Goal: Find specific page/section: Find specific page/section

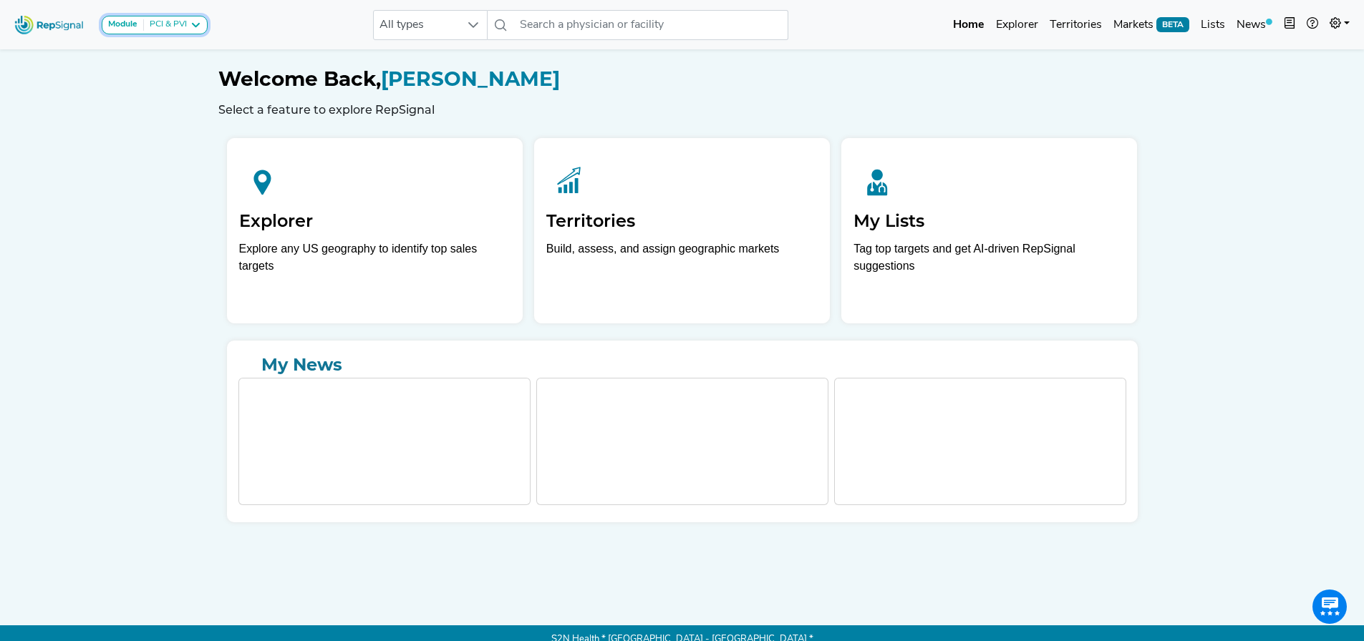
click at [164, 27] on div "PCI & PVI" at bounding box center [165, 24] width 43 height 11
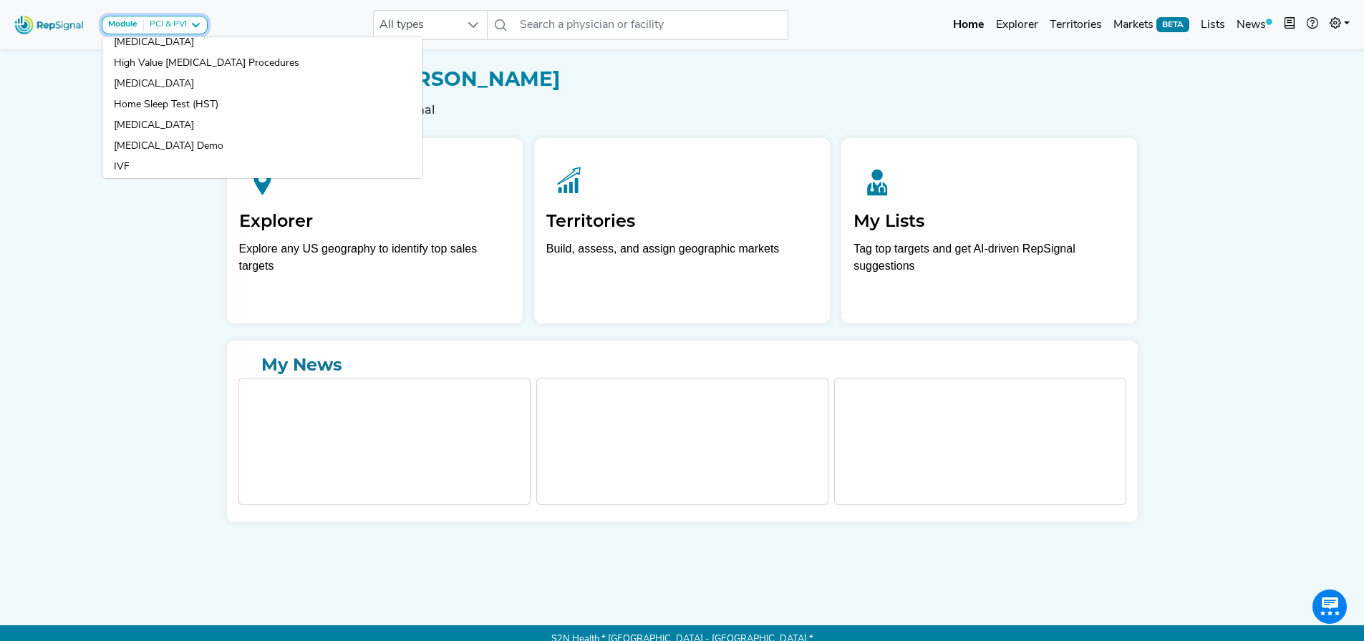
scroll to position [787, 0]
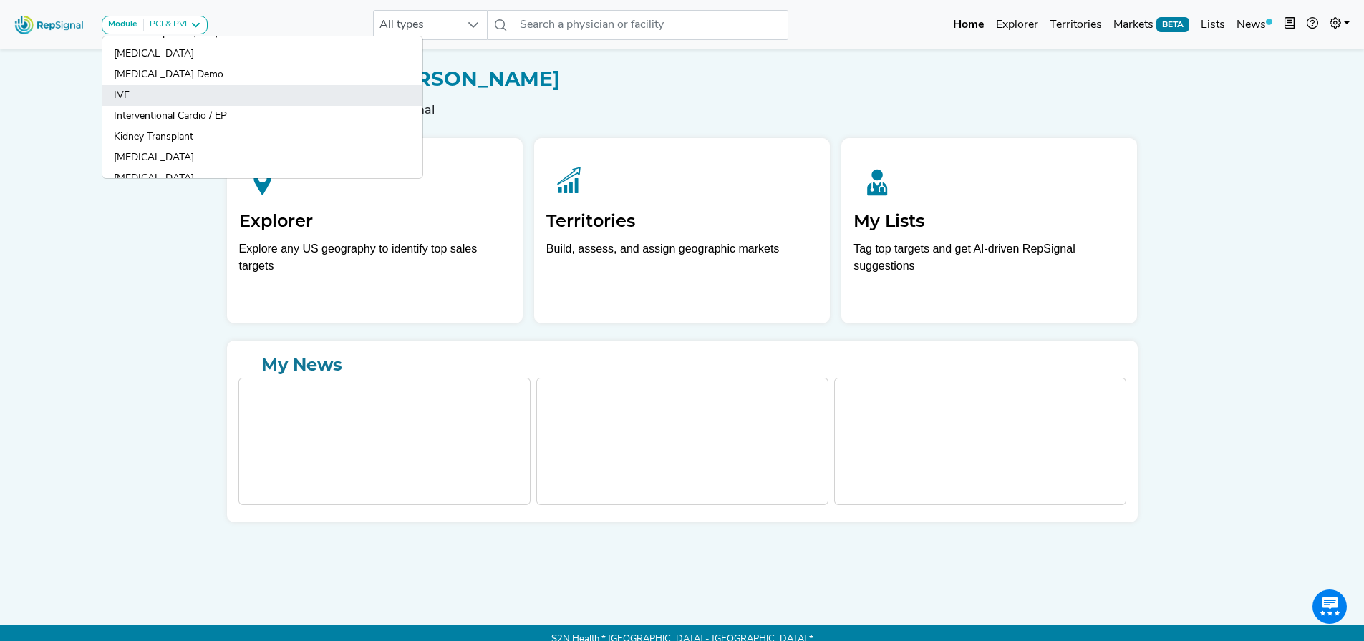
click at [133, 92] on link "IVF" at bounding box center [262, 95] width 320 height 21
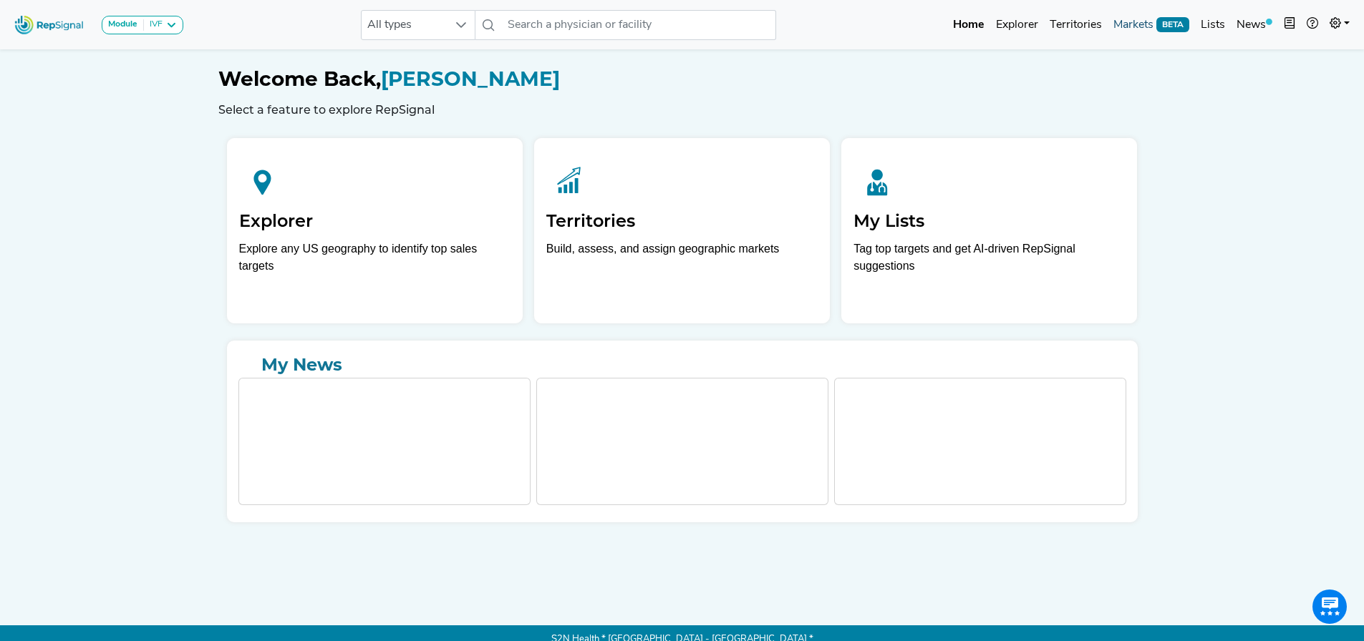
click at [1149, 28] on link "Markets BETA" at bounding box center [1150, 25] width 87 height 29
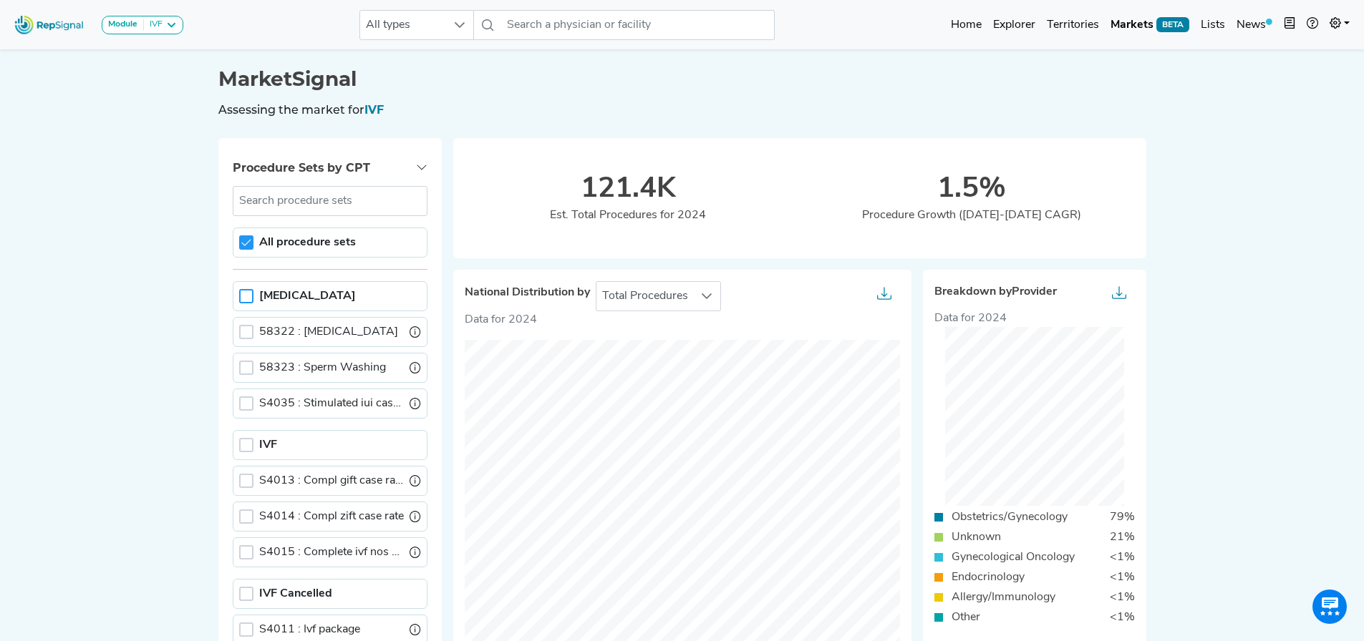
click at [251, 302] on div at bounding box center [246, 296] width 14 height 14
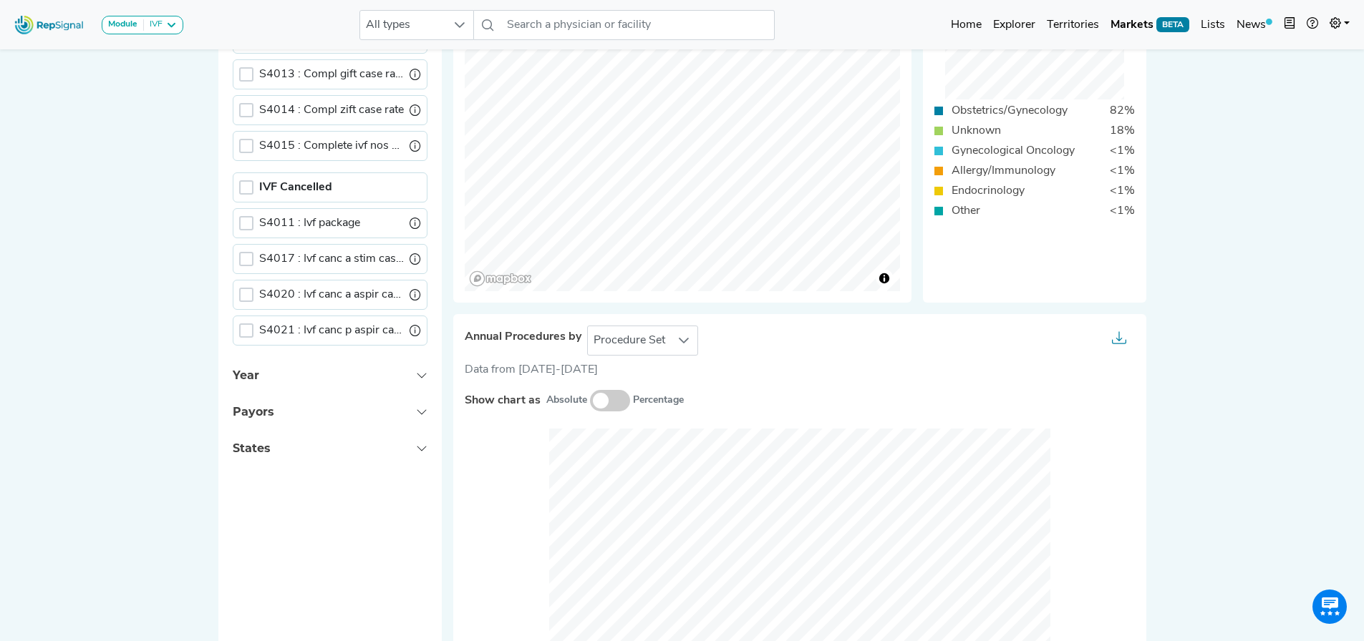
scroll to position [143, 0]
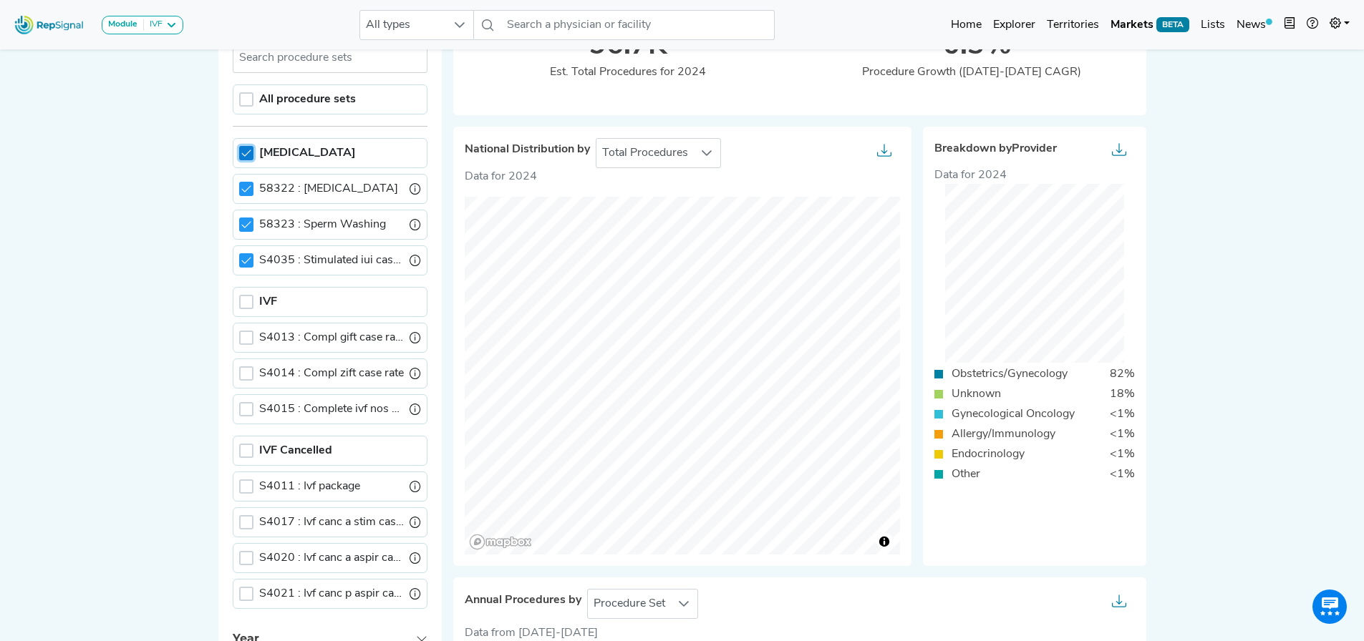
click at [239, 153] on div at bounding box center [246, 153] width 14 height 14
click at [251, 259] on div at bounding box center [246, 260] width 14 height 14
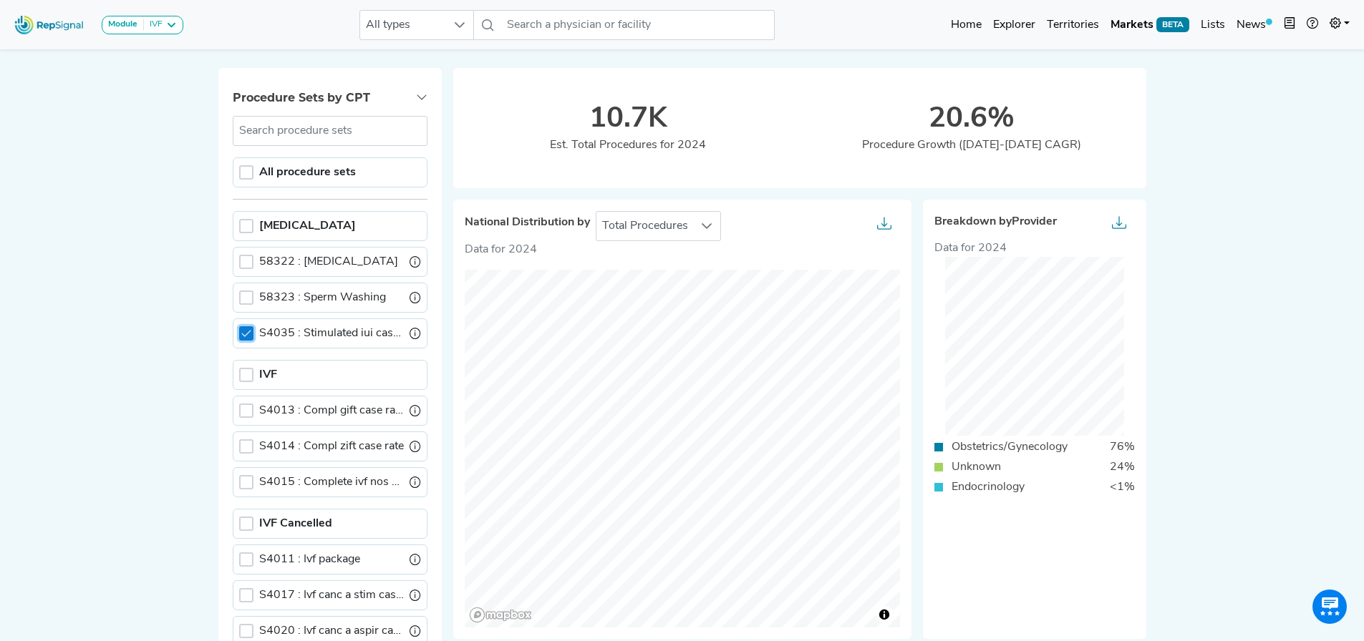
scroll to position [72, 0]
click at [248, 329] on icon at bounding box center [246, 332] width 10 height 10
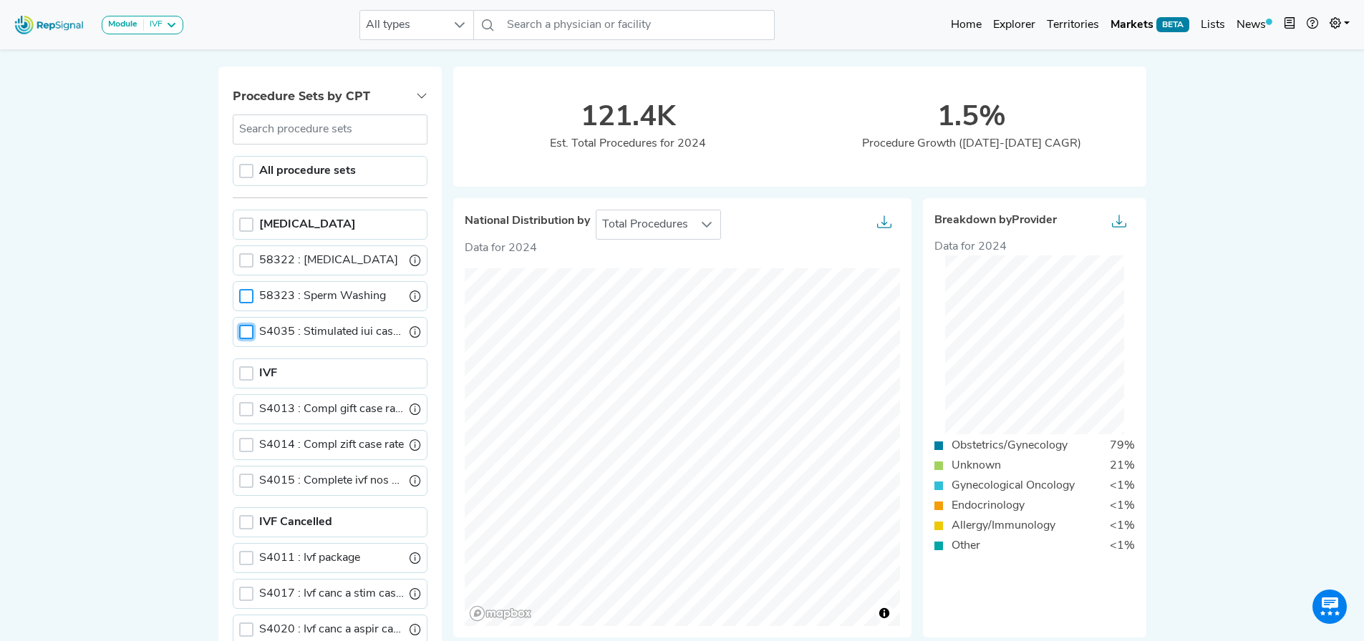
click at [250, 294] on div at bounding box center [246, 296] width 14 height 14
click at [248, 292] on icon at bounding box center [246, 296] width 10 height 10
click at [249, 261] on div at bounding box center [246, 260] width 14 height 14
click at [249, 261] on icon at bounding box center [246, 261] width 10 height 10
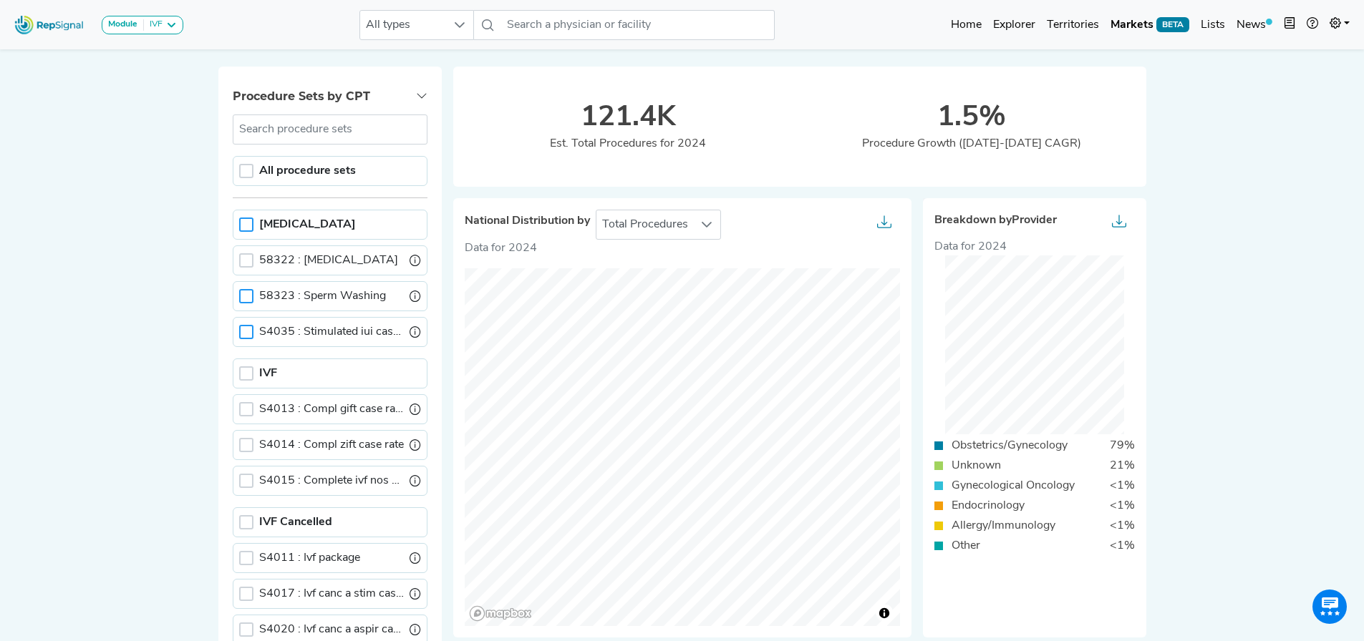
click at [249, 225] on div at bounding box center [246, 225] width 14 height 14
drag, startPoint x: 249, startPoint y: 223, endPoint x: 238, endPoint y: 273, distance: 51.2
click at [249, 223] on icon at bounding box center [245, 224] width 9 height 6
click at [252, 379] on div at bounding box center [246, 373] width 14 height 14
click at [248, 377] on icon at bounding box center [246, 374] width 10 height 10
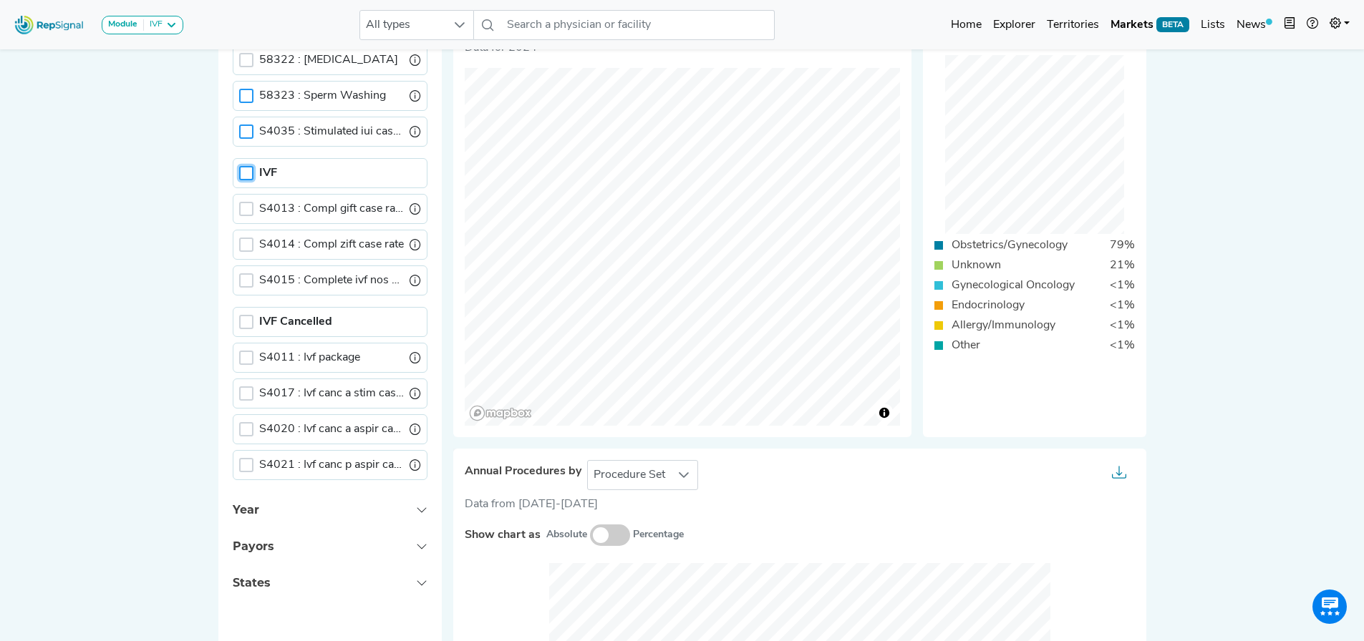
scroll to position [286, 0]
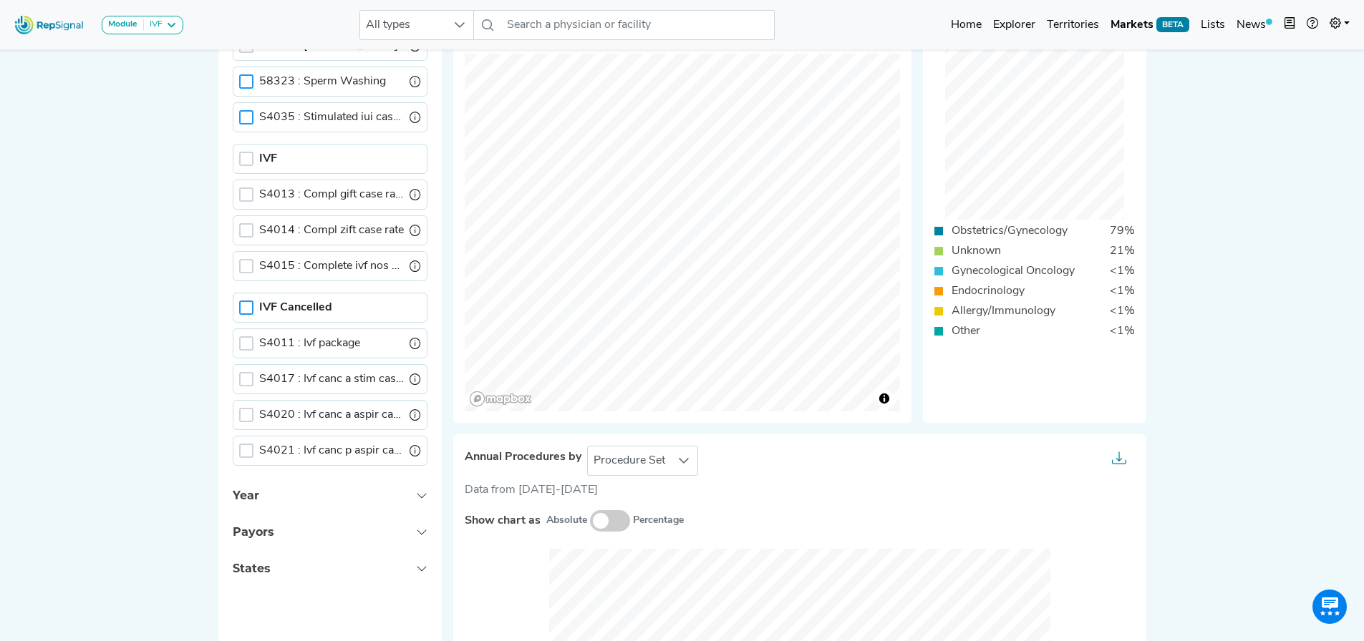
click at [248, 306] on div at bounding box center [246, 308] width 14 height 14
click at [248, 306] on icon at bounding box center [246, 308] width 10 height 10
click at [248, 306] on div at bounding box center [246, 308] width 14 height 14
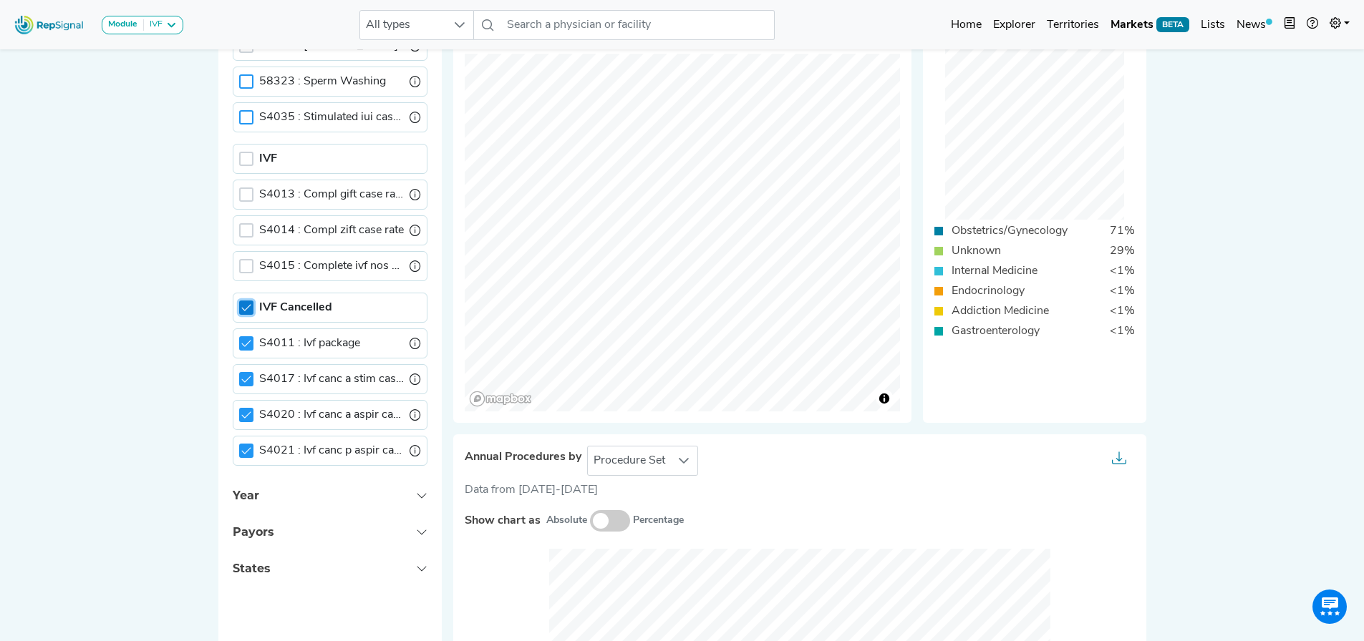
click at [248, 312] on icon at bounding box center [246, 308] width 10 height 10
click at [243, 157] on div at bounding box center [246, 159] width 14 height 14
click at [247, 155] on icon at bounding box center [246, 159] width 10 height 10
click at [253, 163] on div at bounding box center [246, 159] width 14 height 14
click at [251, 161] on icon at bounding box center [246, 159] width 10 height 10
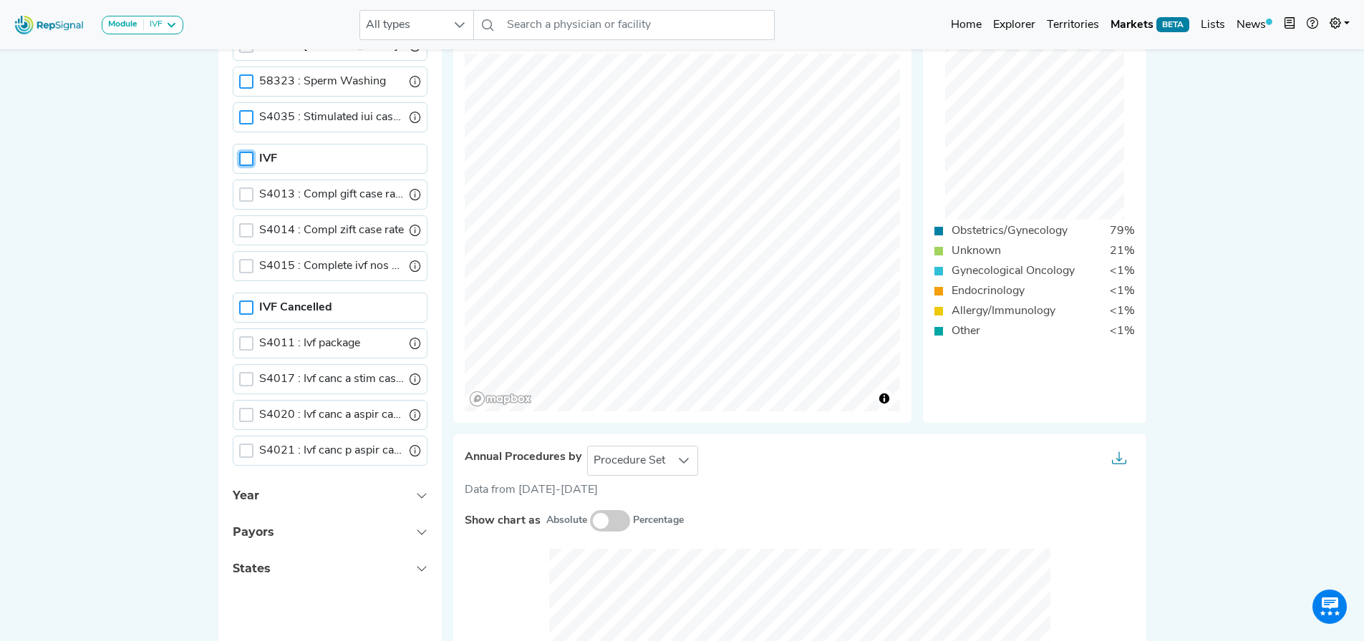
scroll to position [0, 0]
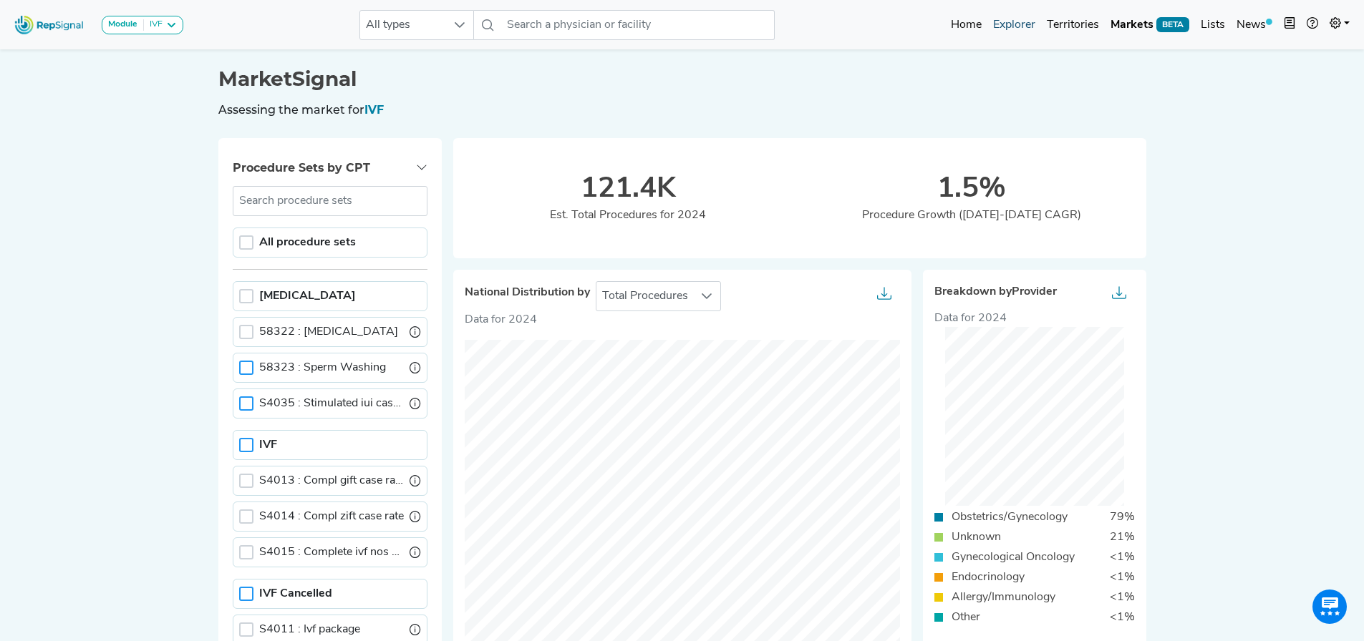
click at [1019, 23] on link "Explorer" at bounding box center [1014, 25] width 54 height 29
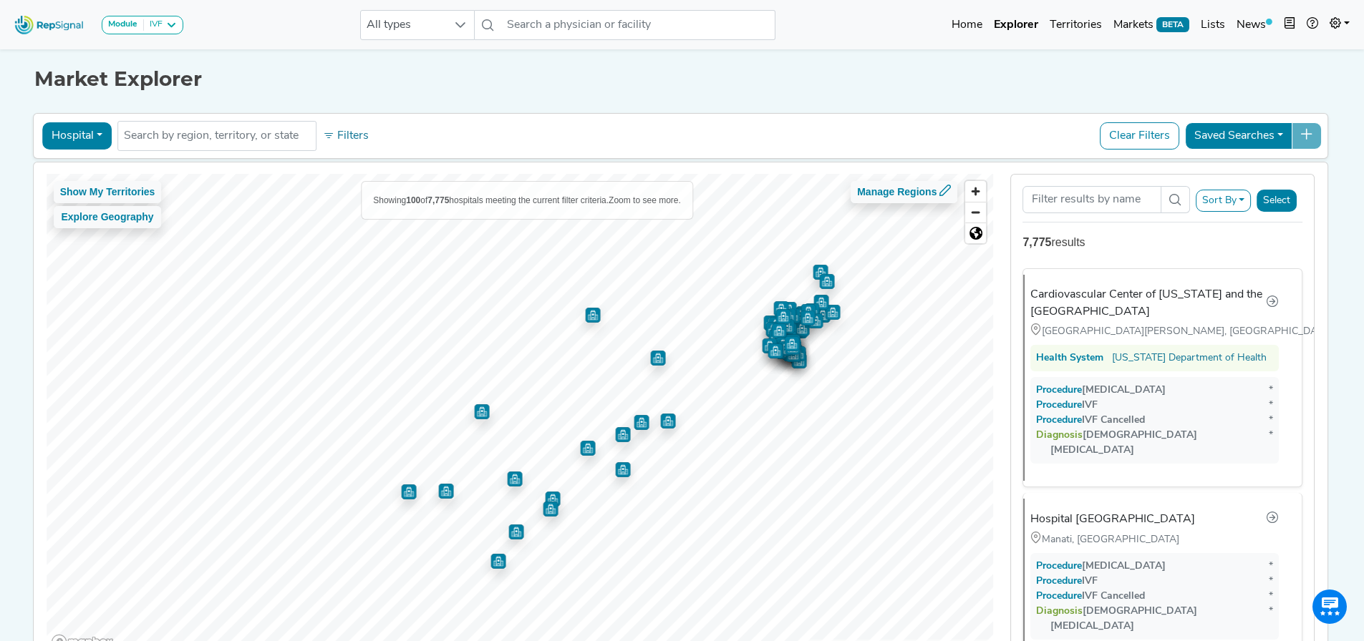
click at [79, 140] on button "Hospital" at bounding box center [76, 135] width 69 height 27
click at [89, 177] on link "Physician" at bounding box center [99, 168] width 113 height 23
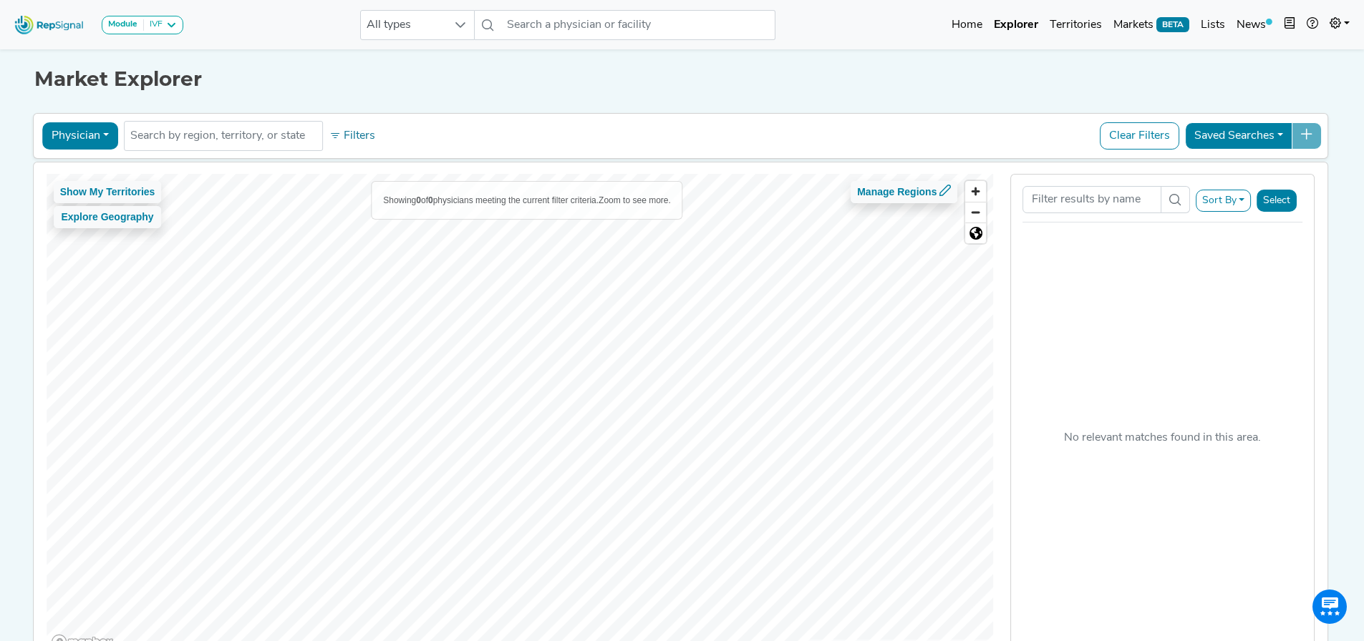
click at [70, 145] on button "Physician" at bounding box center [80, 135] width 76 height 27
click at [84, 245] on link "Office" at bounding box center [99, 249] width 113 height 23
click at [69, 136] on button "Office" at bounding box center [70, 135] width 57 height 27
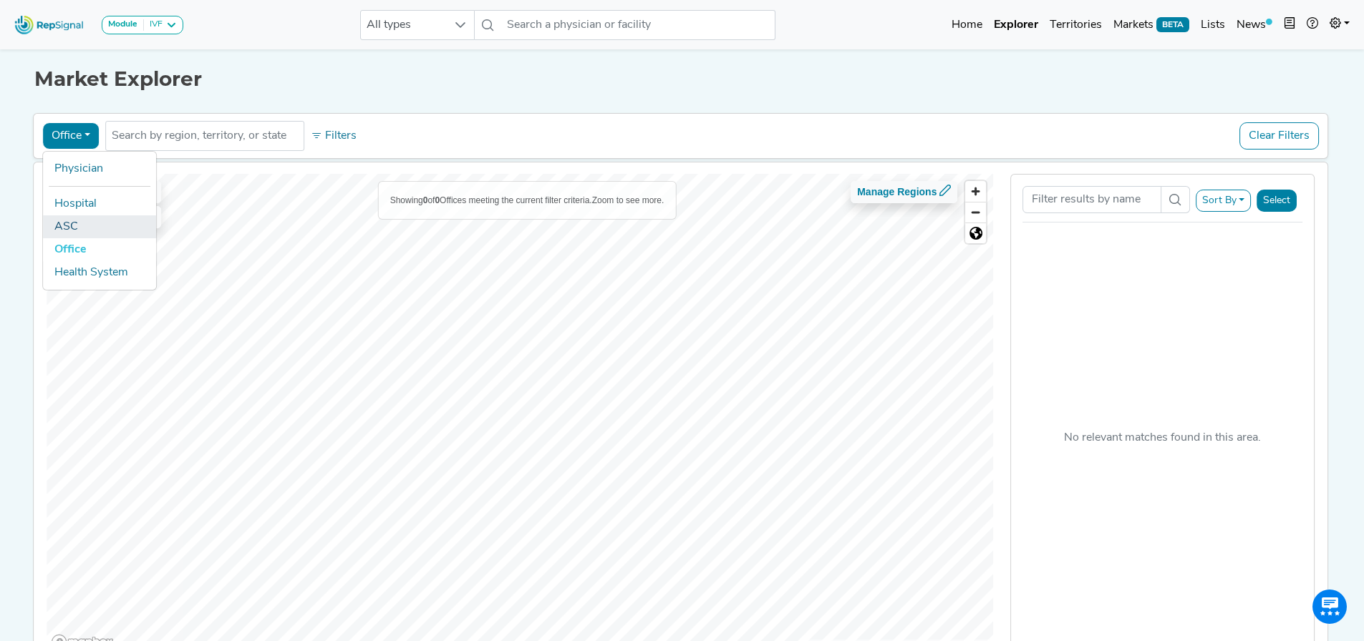
click at [78, 218] on link "ASC" at bounding box center [99, 226] width 113 height 23
click at [75, 139] on button "ASC" at bounding box center [67, 135] width 51 height 27
drag, startPoint x: 75, startPoint y: 166, endPoint x: 86, endPoint y: 166, distance: 10.7
click at [74, 166] on link "Physician" at bounding box center [99, 168] width 113 height 23
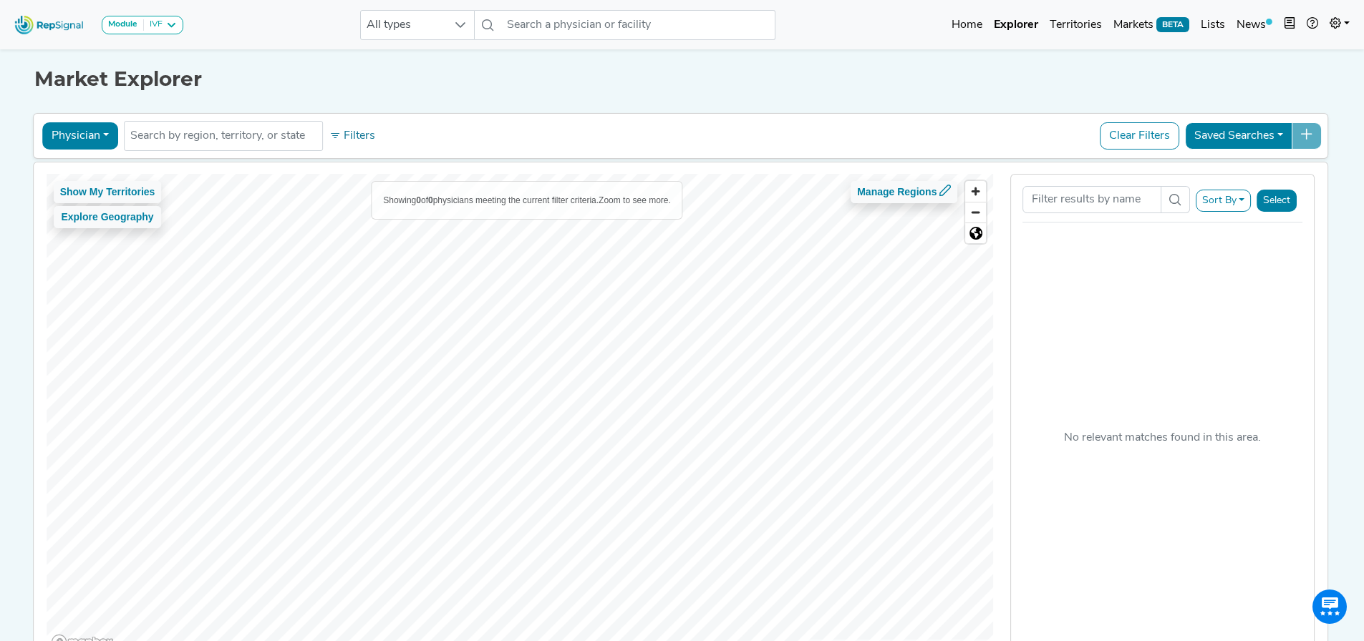
drag, startPoint x: 530, startPoint y: 115, endPoint x: 685, endPoint y: 120, distance: 154.7
click at [531, 115] on div "Physician Physician Hospital ASC Office Health System No results found Filters …" at bounding box center [681, 136] width 1296 height 46
